Goal: Task Accomplishment & Management: Use online tool/utility

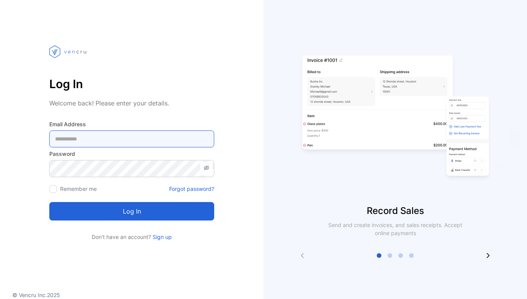
click at [112, 142] on Address-inputemail "email" at bounding box center [131, 139] width 165 height 17
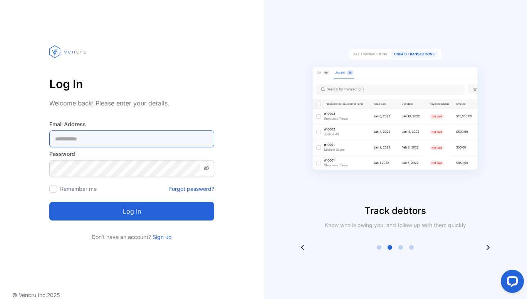
click at [86, 142] on Address-inputemail "email" at bounding box center [131, 139] width 165 height 17
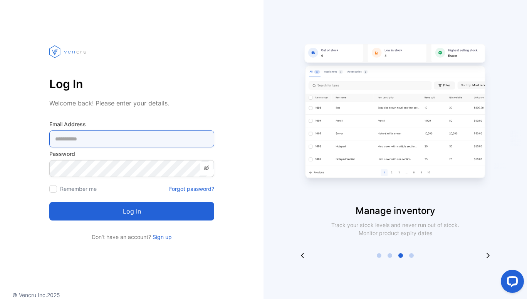
type Address-inputemail "**********"
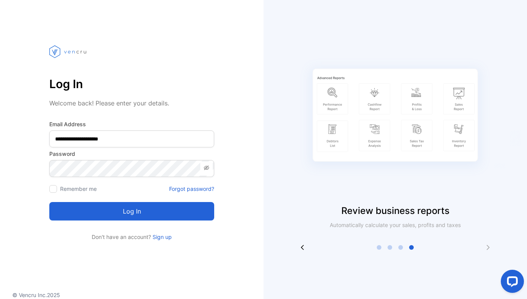
click at [135, 211] on button "Log in" at bounding box center [131, 211] width 165 height 18
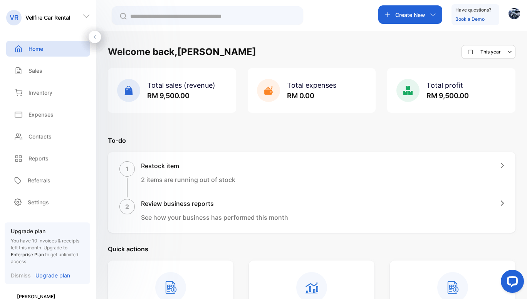
click at [406, 18] on p "Create New" at bounding box center [410, 15] width 30 height 8
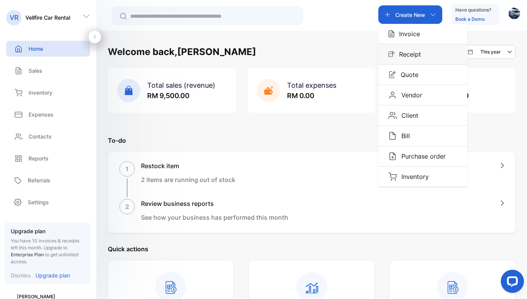
click at [411, 52] on p "Receipt" at bounding box center [407, 54] width 27 height 9
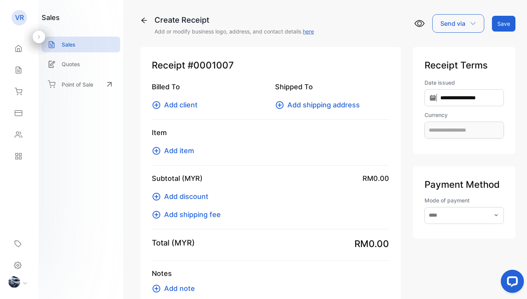
type input "**********"
click at [181, 106] on span "Add client" at bounding box center [180, 105] width 33 height 10
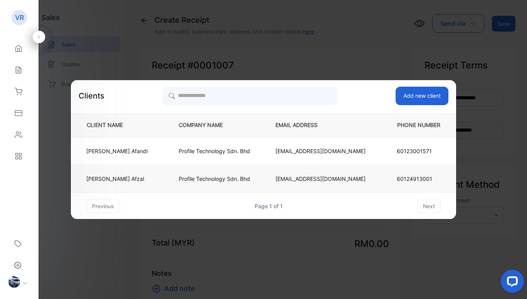
click at [154, 184] on td "[PERSON_NAME] Azlan [PERSON_NAME]" at bounding box center [118, 179] width 95 height 28
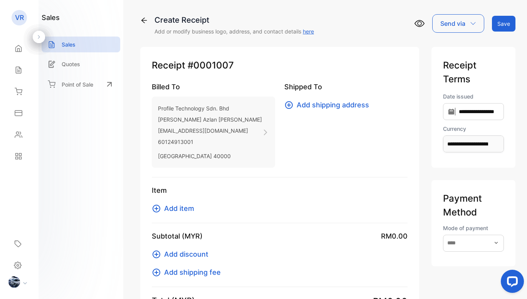
click at [262, 132] on icon at bounding box center [265, 132] width 7 height 7
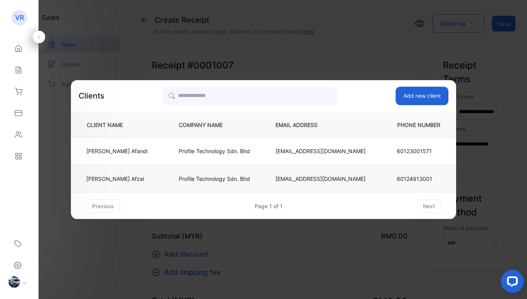
click at [141, 182] on p "[PERSON_NAME] Azlan [PERSON_NAME]" at bounding box center [116, 179] width 61 height 8
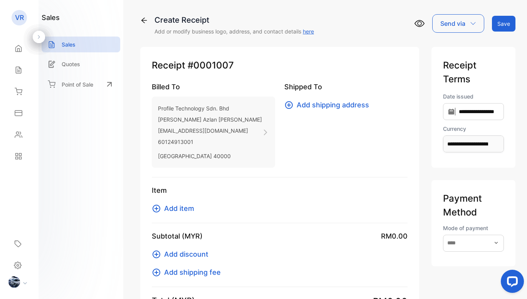
click at [184, 208] on span "Add item" at bounding box center [179, 208] width 30 height 10
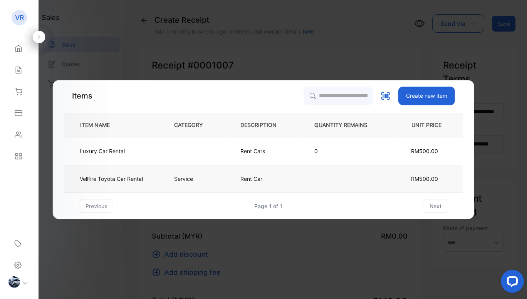
click at [254, 177] on p "Rent Car" at bounding box center [251, 179] width 22 height 8
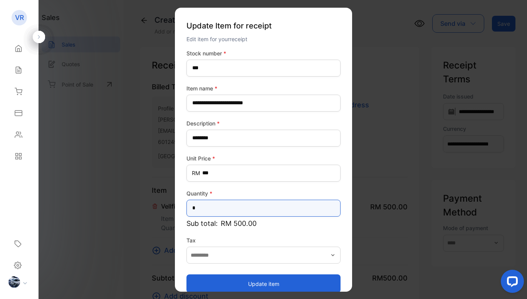
click at [227, 214] on input "*" at bounding box center [263, 207] width 154 height 17
type input "*"
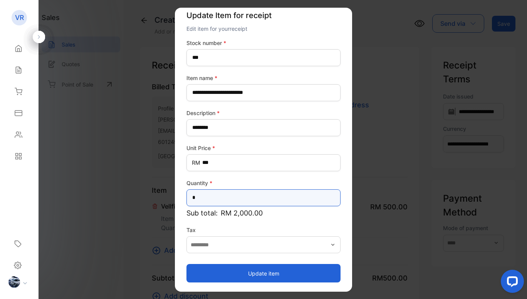
type input "*"
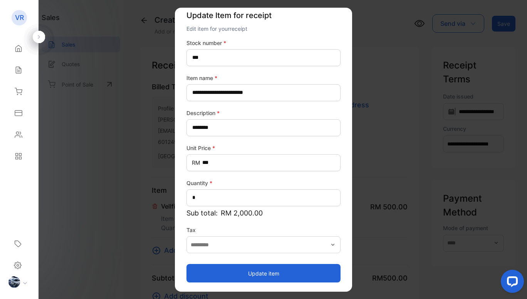
click at [265, 275] on button "Update item" at bounding box center [263, 273] width 154 height 18
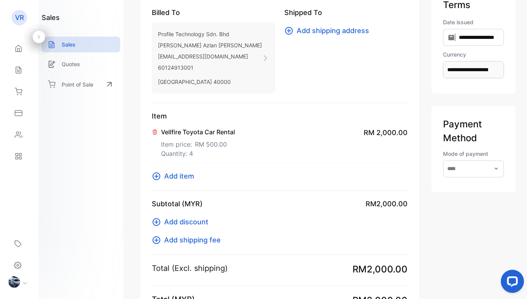
scroll to position [116, 0]
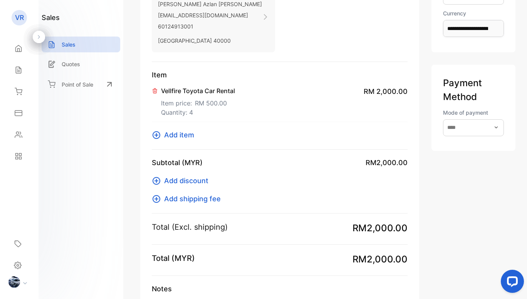
click at [168, 131] on span "Add item" at bounding box center [179, 135] width 30 height 10
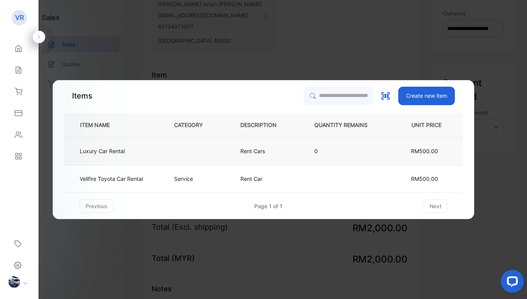
click at [115, 152] on p "Luxury Car Rental" at bounding box center [102, 151] width 45 height 8
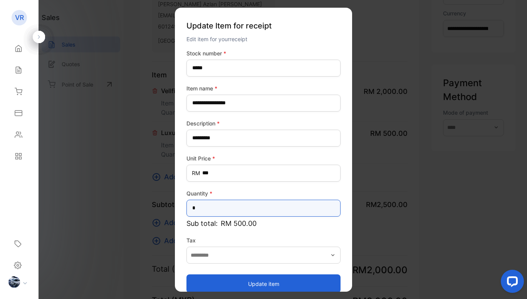
click at [221, 211] on input "*" at bounding box center [263, 207] width 154 height 17
type input "*"
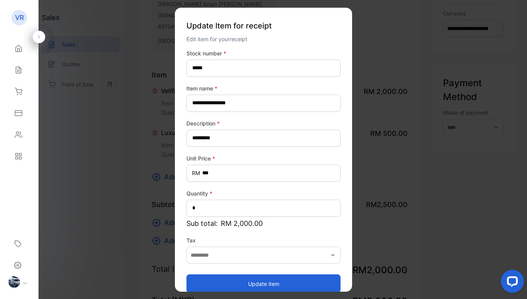
click at [270, 279] on button "Update item" at bounding box center [263, 284] width 154 height 18
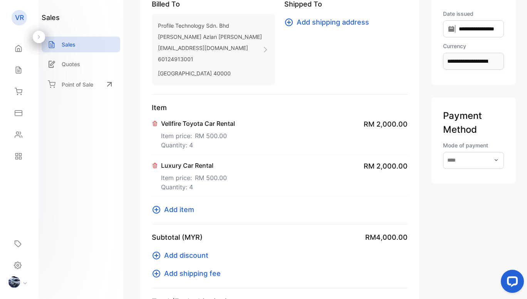
scroll to position [69, 0]
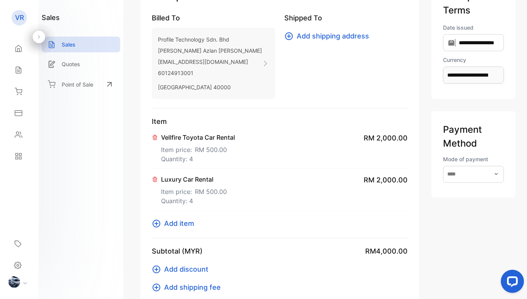
click at [185, 222] on span "Add item" at bounding box center [179, 223] width 30 height 10
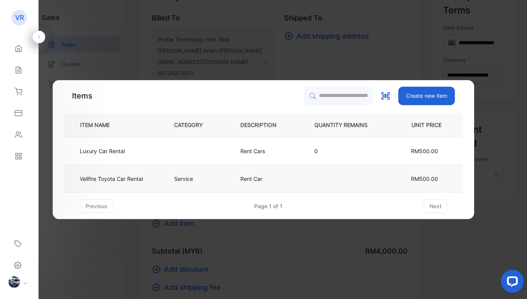
click at [128, 178] on p "Vellfire Toyota Car Rental" at bounding box center [111, 179] width 63 height 8
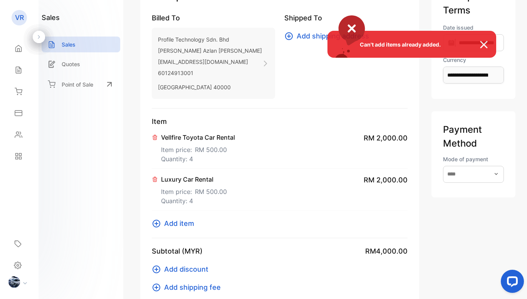
click at [179, 222] on div "Can't add items already added." at bounding box center [263, 149] width 527 height 299
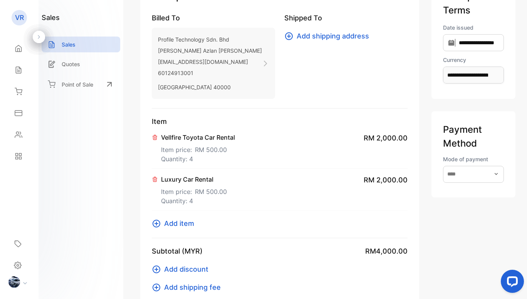
click at [173, 221] on span "Add item" at bounding box center [179, 223] width 30 height 10
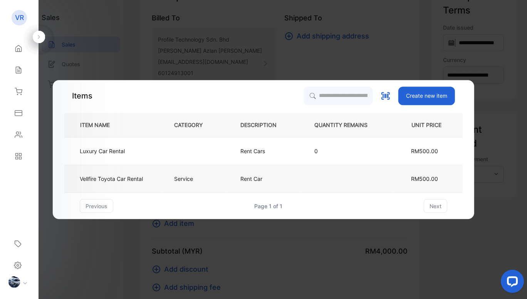
click at [154, 183] on td "Vellfire Toyota Car Rental" at bounding box center [112, 179] width 97 height 28
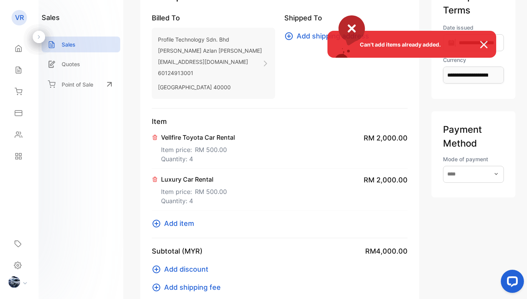
click at [177, 217] on div "Can't add items already added." at bounding box center [263, 149] width 527 height 299
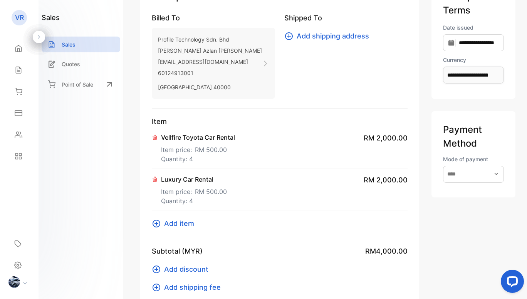
click at [176, 219] on span "Add item" at bounding box center [179, 223] width 30 height 10
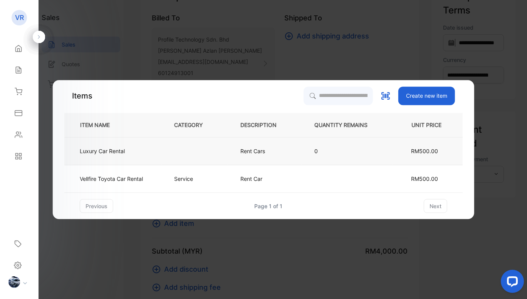
click at [126, 154] on td "Luxury Car Rental" at bounding box center [112, 151] width 97 height 28
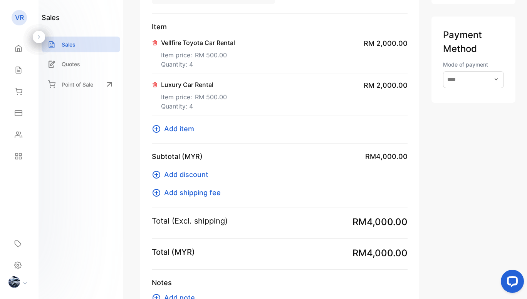
scroll to position [184, 0]
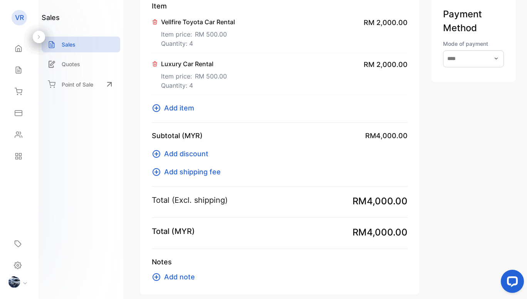
click at [441, 109] on div "**********" at bounding box center [473, 79] width 84 height 432
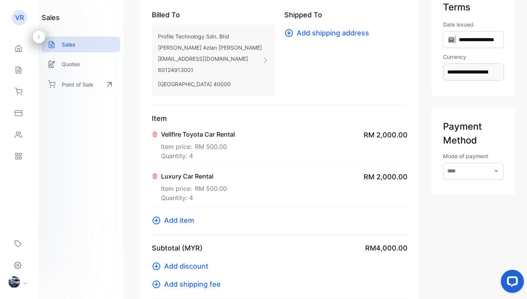
scroll to position [77, 0]
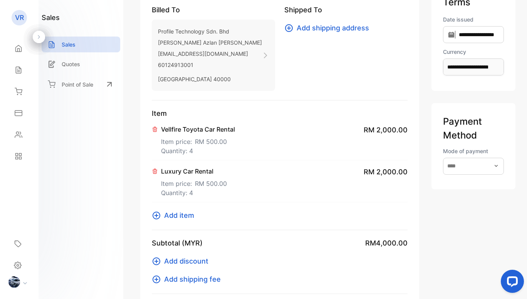
click at [179, 213] on span "Add item" at bounding box center [179, 215] width 30 height 10
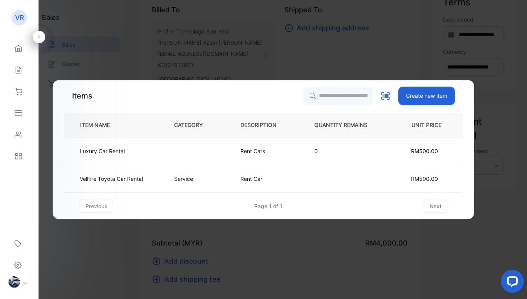
click at [425, 93] on button "Create new item" at bounding box center [426, 96] width 57 height 18
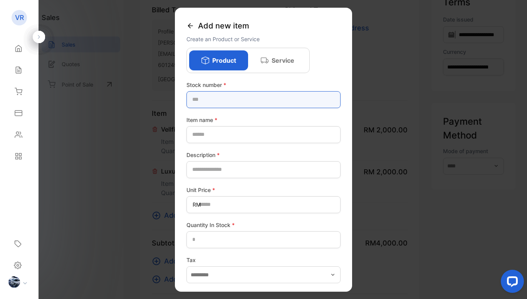
click at [225, 100] on number-inputstocknumber "text" at bounding box center [263, 99] width 154 height 17
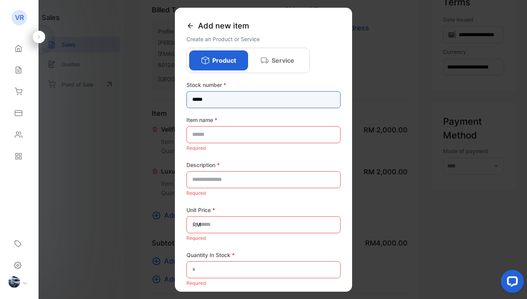
click at [220, 100] on number-inputstocknumber "*****" at bounding box center [263, 99] width 154 height 17
type number-inputstocknumber "******"
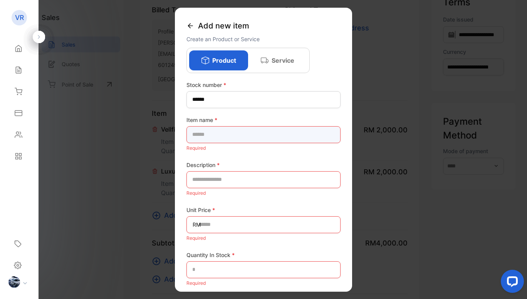
click at [220, 131] on name-inputproductname "text" at bounding box center [263, 134] width 154 height 17
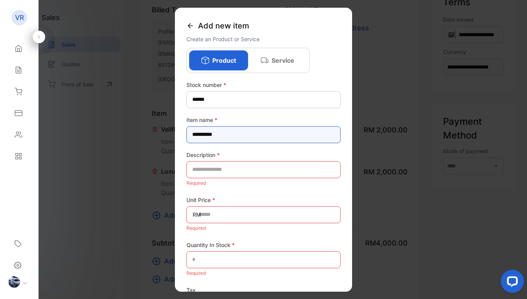
type name-inputproductname "**********"
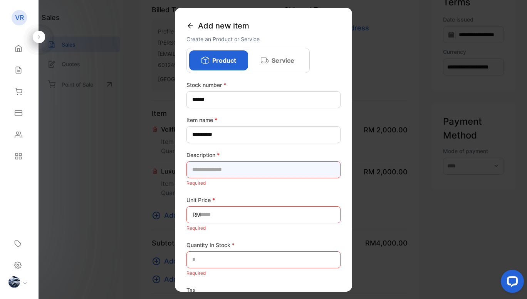
click at [218, 170] on input "text" at bounding box center [263, 169] width 154 height 17
type input "*********"
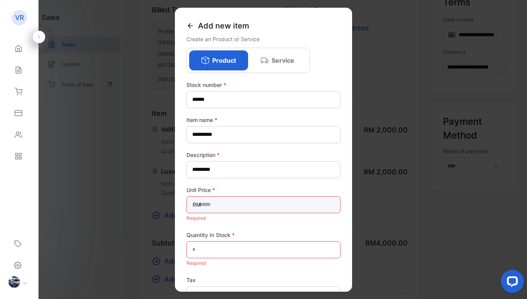
click at [222, 199] on Price-inputunitprice "text" at bounding box center [263, 204] width 154 height 17
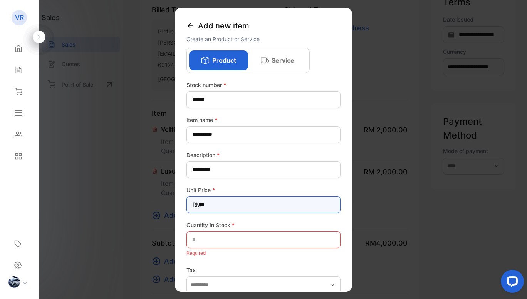
type Price-inputunitprice "***"
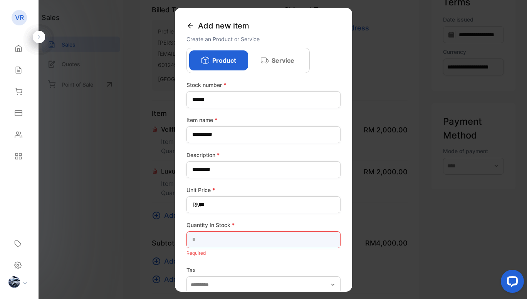
click at [219, 241] on Stock-inputQuantityInStock "text" at bounding box center [263, 239] width 154 height 17
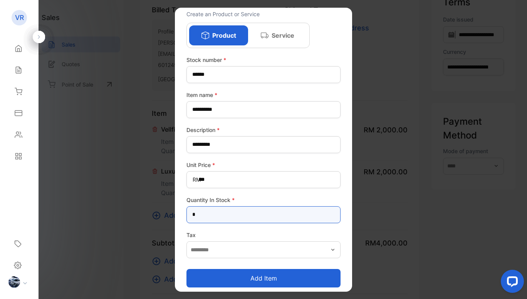
scroll to position [30, 0]
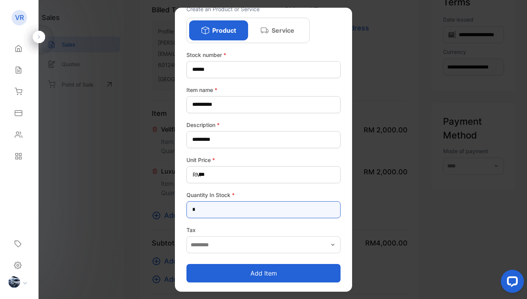
type Stock-inputQuantityInStock "*"
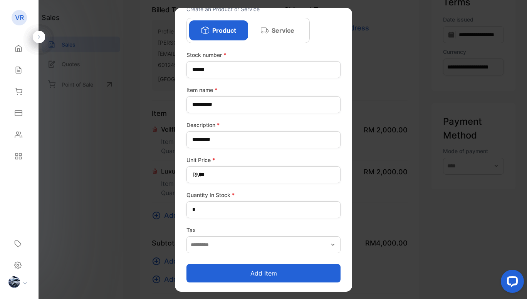
click at [276, 273] on button "Add item" at bounding box center [263, 273] width 154 height 18
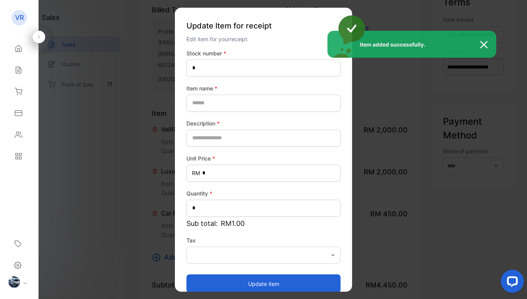
type number-inputstocknumber "******"
type name-inputItem_Name "**********"
type input "*********"
type Price-inputprice "***"
type input "*"
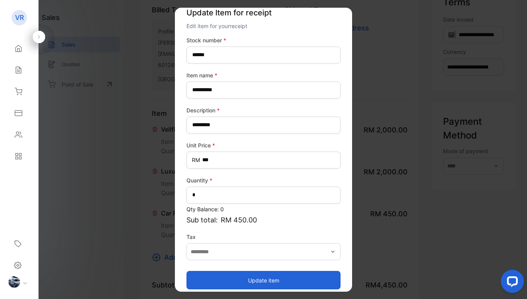
scroll to position [20, 0]
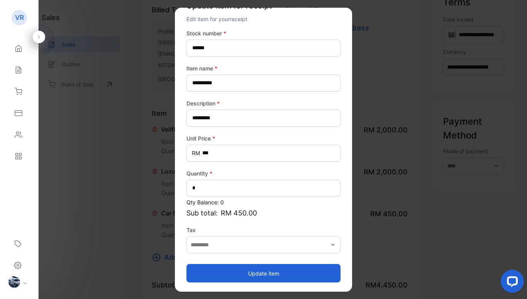
click at [277, 269] on button "Update item" at bounding box center [263, 273] width 154 height 18
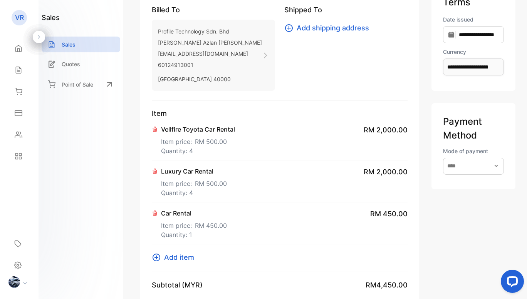
click at [181, 223] on p "Item price: RM 450.00" at bounding box center [194, 224] width 66 height 12
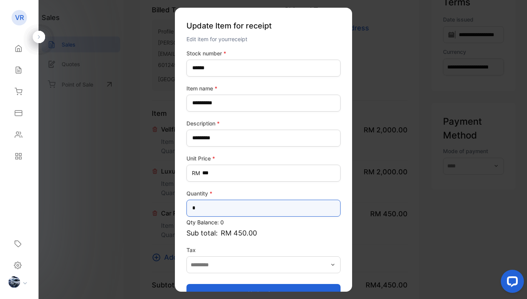
click at [213, 204] on input "*" at bounding box center [263, 207] width 154 height 17
type input "*"
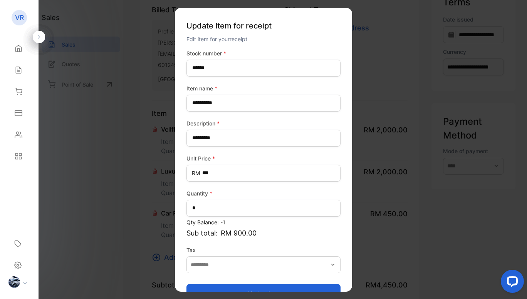
click at [304, 234] on p "Sub total: RM 900.00" at bounding box center [263, 233] width 154 height 10
click at [273, 287] on button "Update item" at bounding box center [263, 293] width 154 height 18
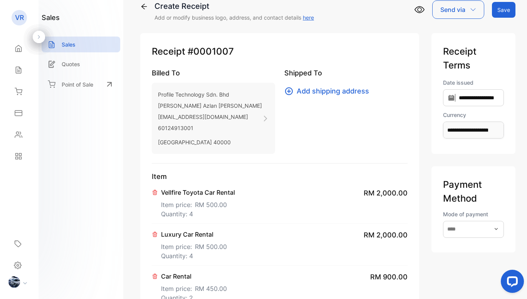
scroll to position [0, 0]
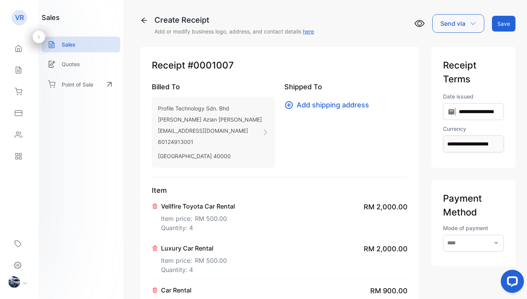
click at [467, 24] on div "Send via" at bounding box center [458, 23] width 52 height 18
click at [455, 51] on div "Email" at bounding box center [455, 48] width 47 height 15
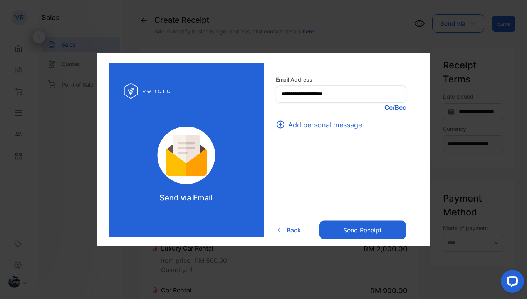
click at [361, 229] on button "Send receipt" at bounding box center [362, 230] width 87 height 18
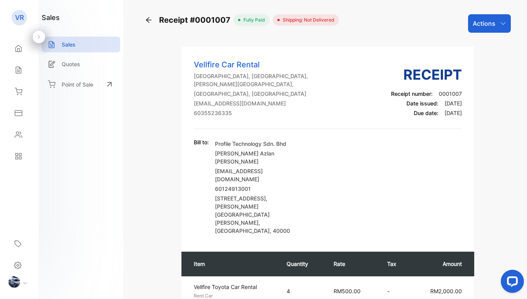
click at [504, 26] on div "Actions" at bounding box center [489, 23] width 43 height 18
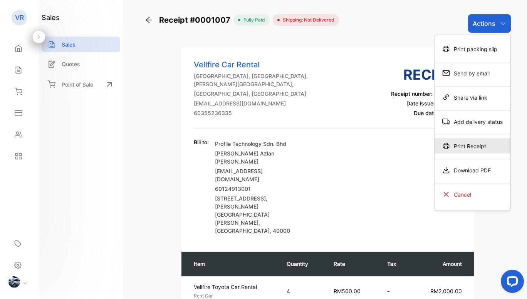
click at [467, 147] on div "Print Receipt" at bounding box center [472, 145] width 76 height 15
